Goal: Use online tool/utility

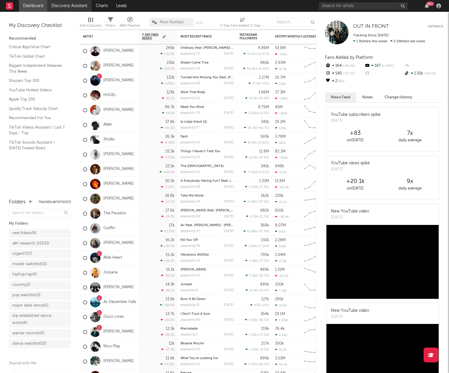
click at [69, 8] on link "Discovery Assistant" at bounding box center [69, 6] width 44 height 12
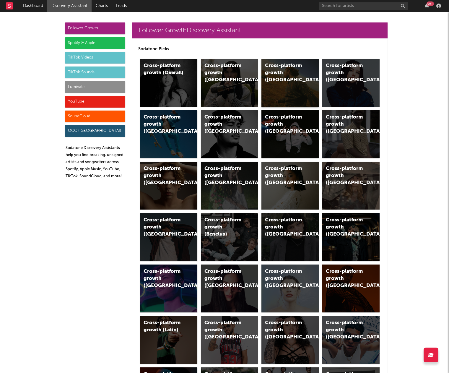
click at [283, 66] on div "Cross-platform growth ([GEOGRAPHIC_DATA])" at bounding box center [285, 72] width 40 height 21
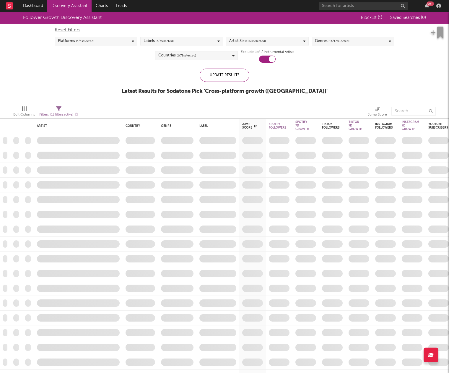
checkbox input "true"
